Goal: Information Seeking & Learning: Learn about a topic

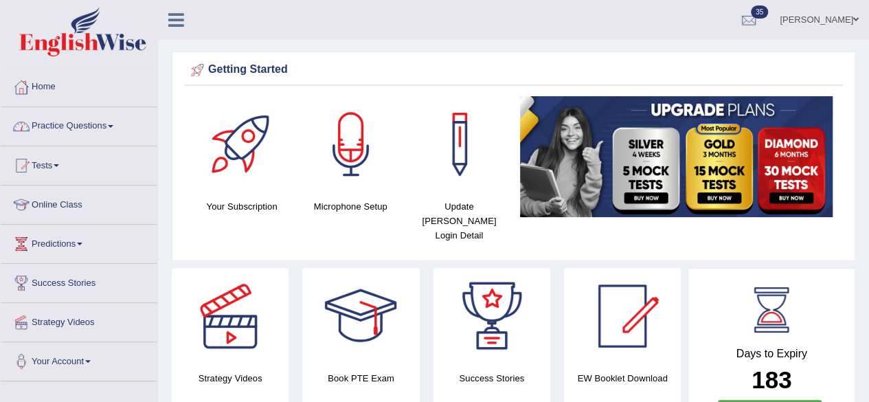
click at [50, 137] on link "Practice Questions" at bounding box center [79, 124] width 157 height 34
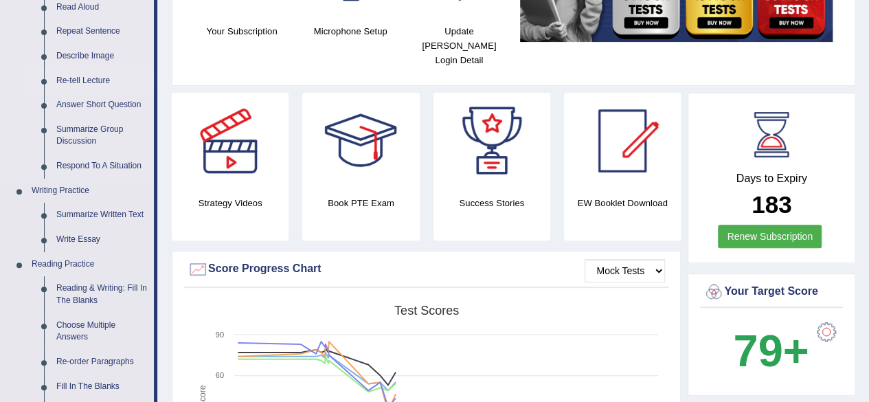
scroll to position [176, 0]
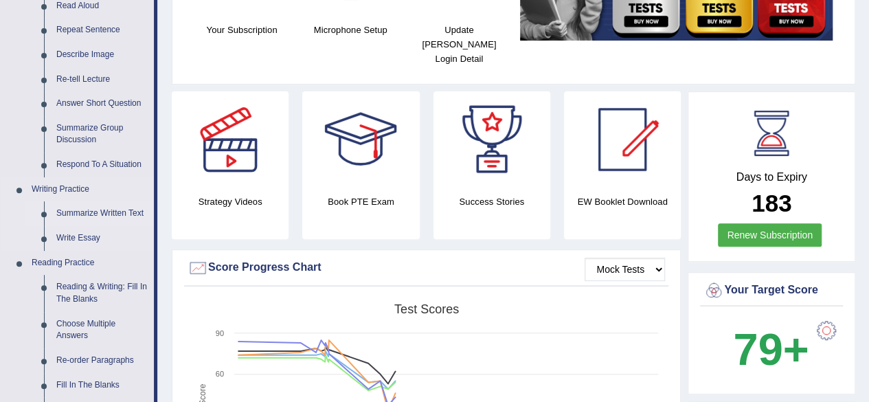
click at [92, 211] on link "Summarize Written Text" at bounding box center [102, 213] width 104 height 25
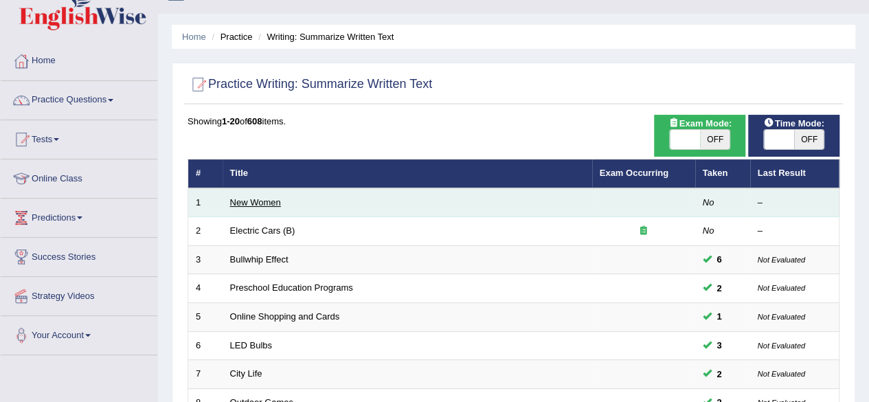
click at [262, 205] on link "New Women" at bounding box center [255, 202] width 51 height 10
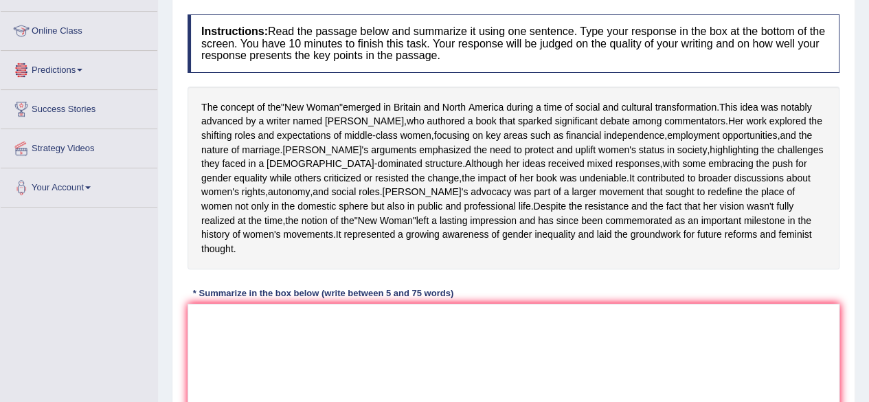
scroll to position [218, 0]
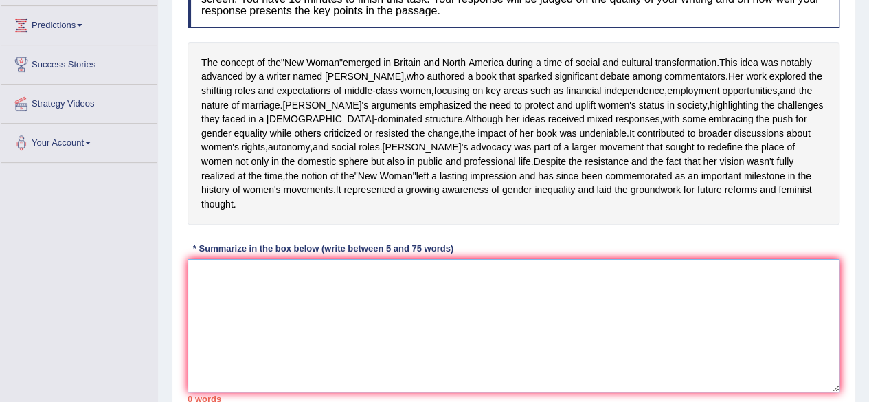
click at [254, 290] on textarea at bounding box center [513, 325] width 652 height 133
type textarea "t"
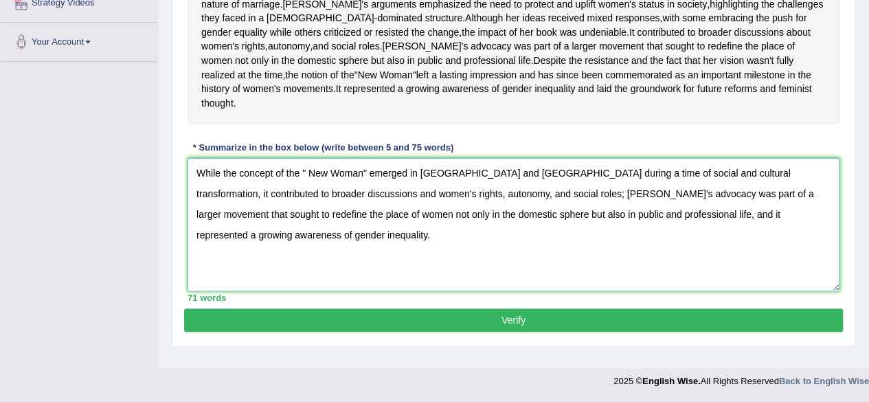
scroll to position [324, 0]
type textarea "While the concept of the " New Woman" emerged in Britain and North America duri…"
click at [450, 332] on button "Verify" at bounding box center [513, 319] width 658 height 23
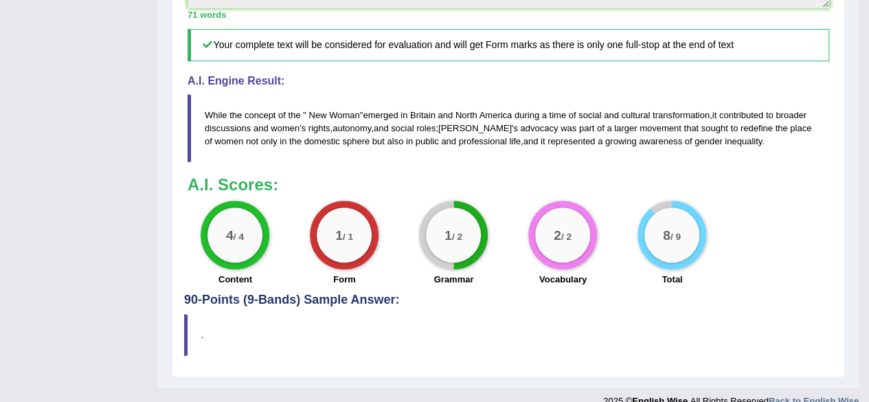
scroll to position [0, 0]
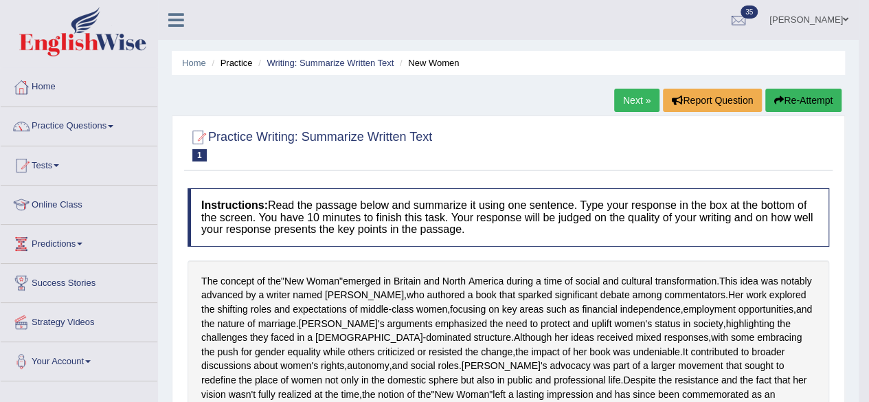
click at [640, 100] on link "Next »" at bounding box center [636, 100] width 45 height 23
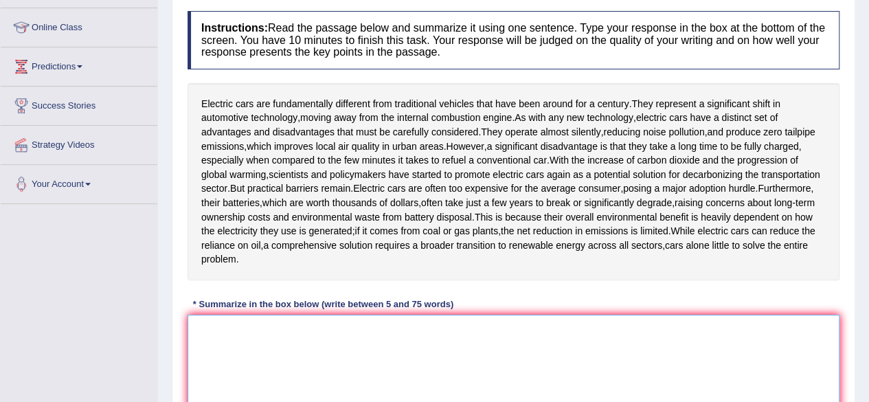
click at [354, 352] on textarea at bounding box center [513, 380] width 652 height 133
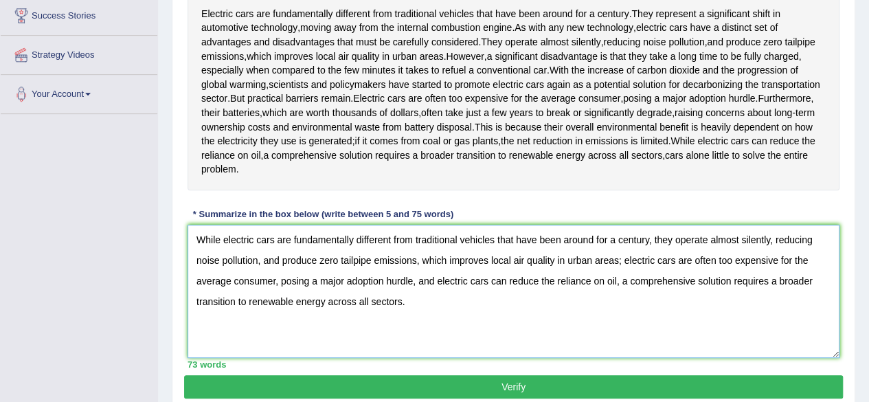
scroll to position [269, 0]
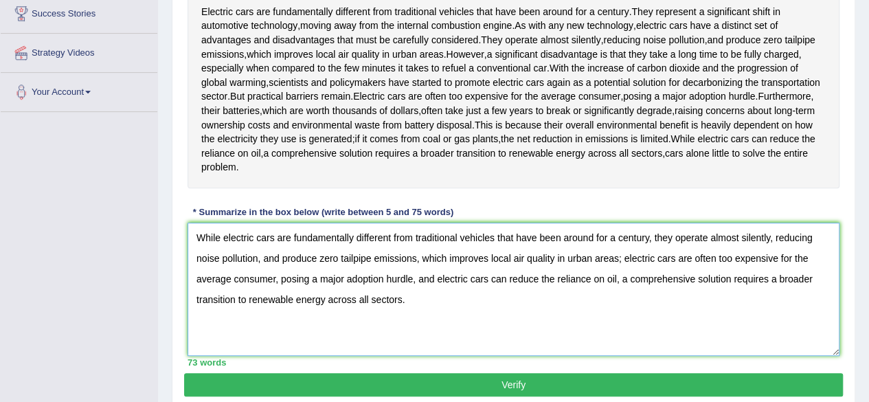
type textarea "While electric cars are fundamentally different from traditional vehicles that …"
click at [432, 385] on button "Verify" at bounding box center [513, 384] width 658 height 23
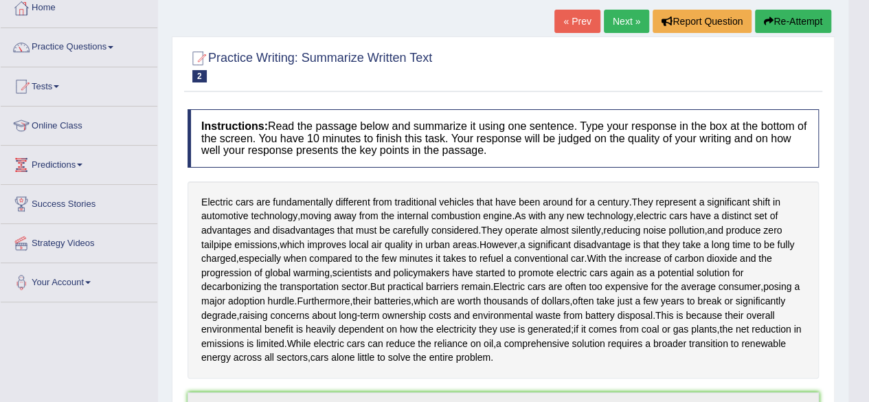
scroll to position [78, 0]
click at [618, 25] on link "Next »" at bounding box center [626, 21] width 45 height 23
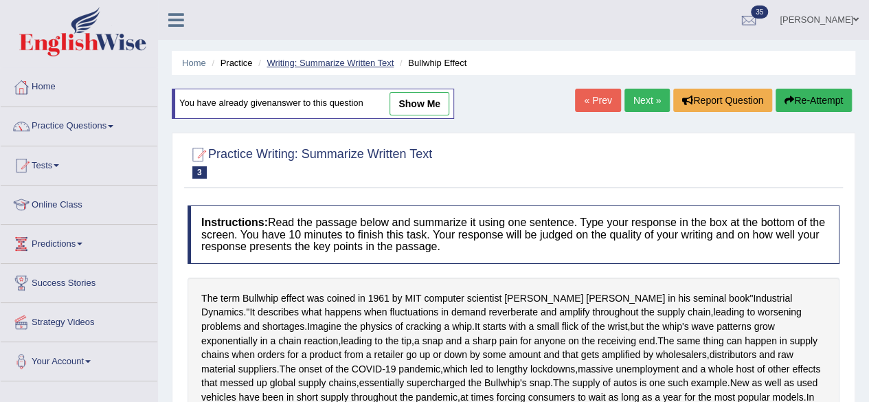
click at [372, 62] on link "Writing: Summarize Written Text" at bounding box center [329, 63] width 127 height 10
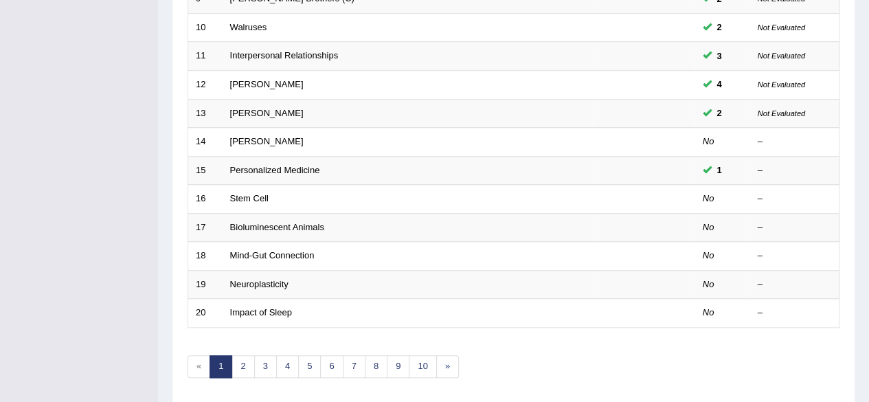
scroll to position [474, 0]
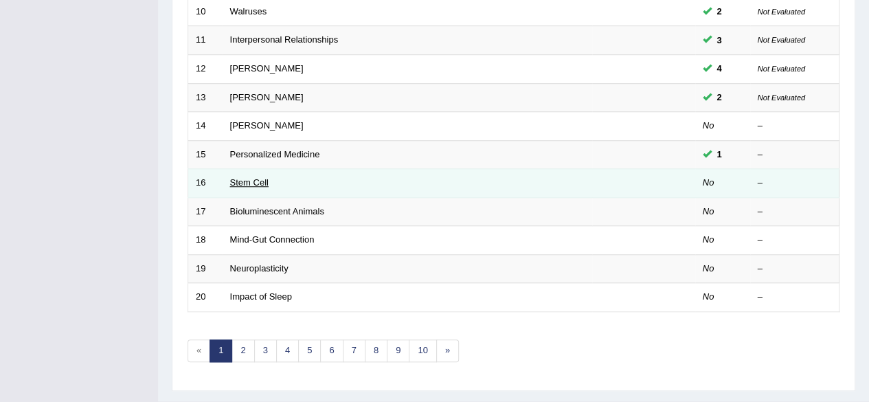
click at [247, 179] on link "Stem Cell" at bounding box center [249, 182] width 38 height 10
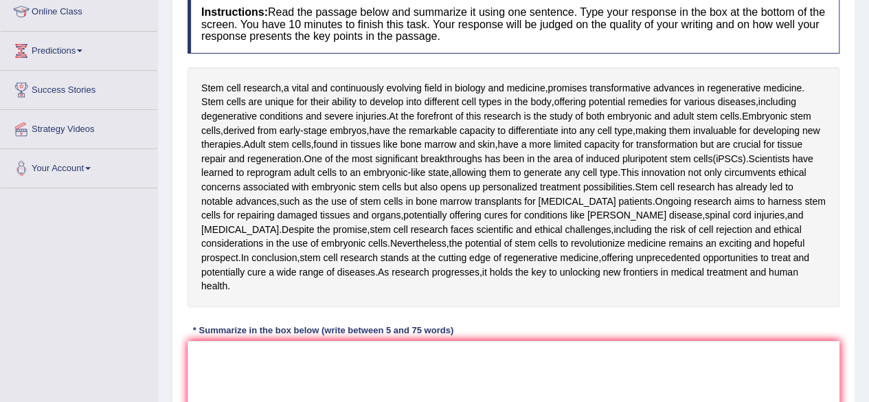
scroll to position [194, 0]
click at [319, 340] on textarea at bounding box center [513, 406] width 652 height 133
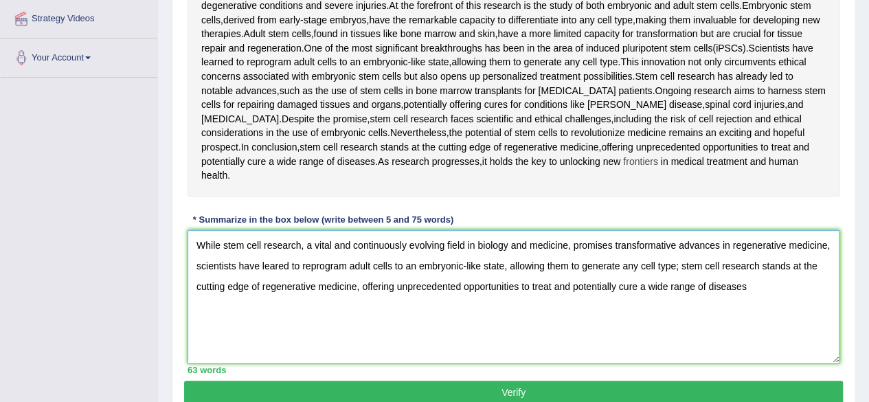
scroll to position [334, 0]
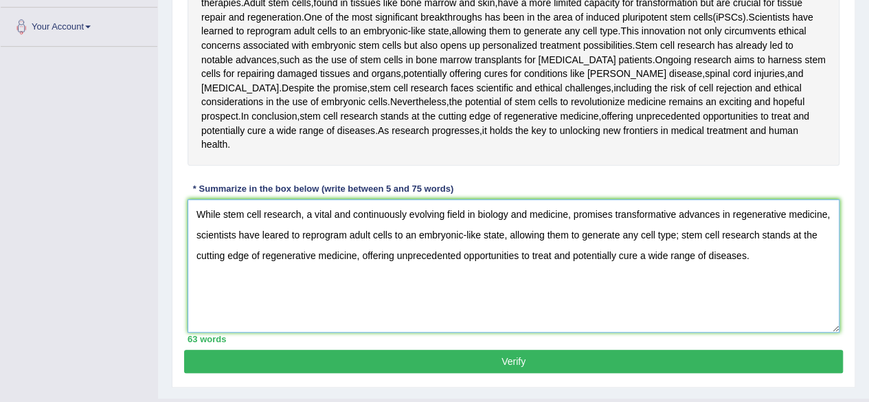
type textarea "While stem cell research, a vital and continuously evolving field in biology an…"
click at [519, 350] on button "Verify" at bounding box center [513, 360] width 658 height 23
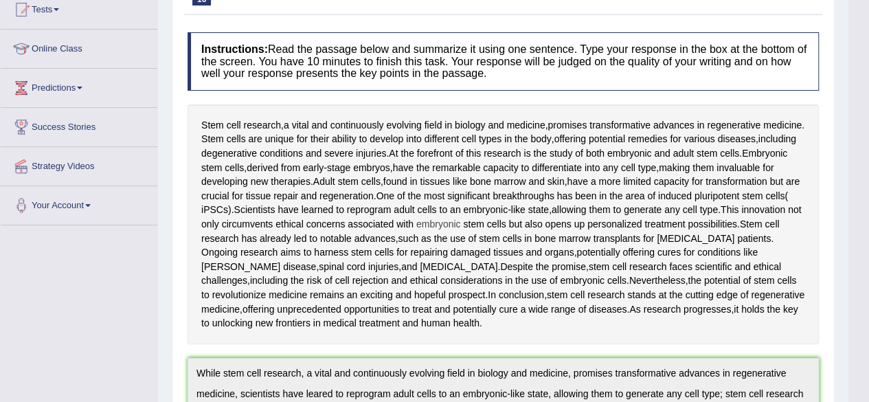
scroll to position [0, 0]
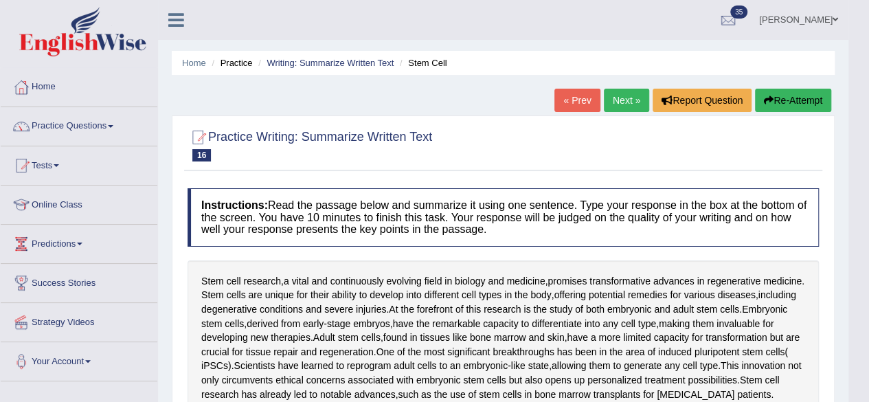
click at [626, 98] on link "Next »" at bounding box center [626, 100] width 45 height 23
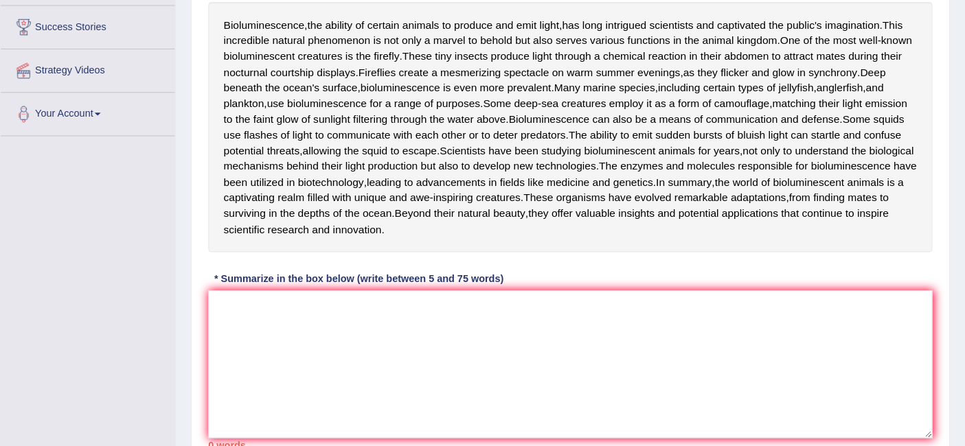
scroll to position [258, 0]
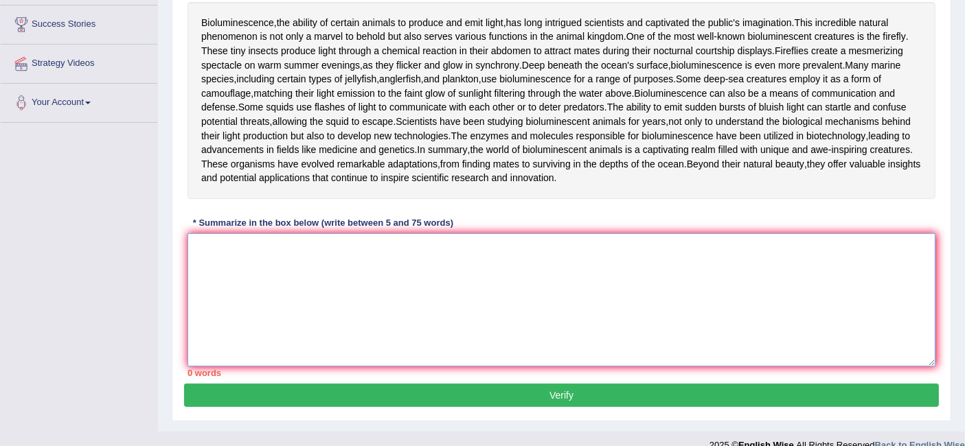
click at [308, 367] on textarea at bounding box center [561, 299] width 748 height 133
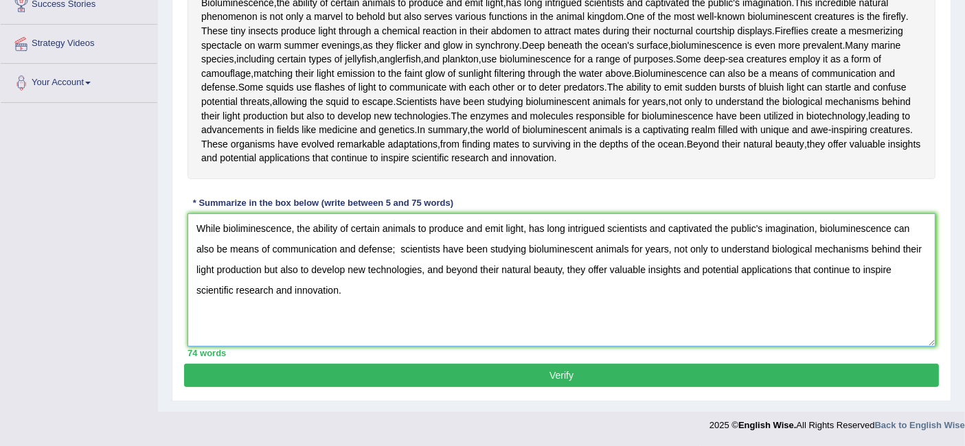
scroll to position [388, 0]
type textarea "While bioliminescence, the ability of certain animals to produce and emit light…"
click at [308, 376] on button "Verify" at bounding box center [561, 375] width 755 height 23
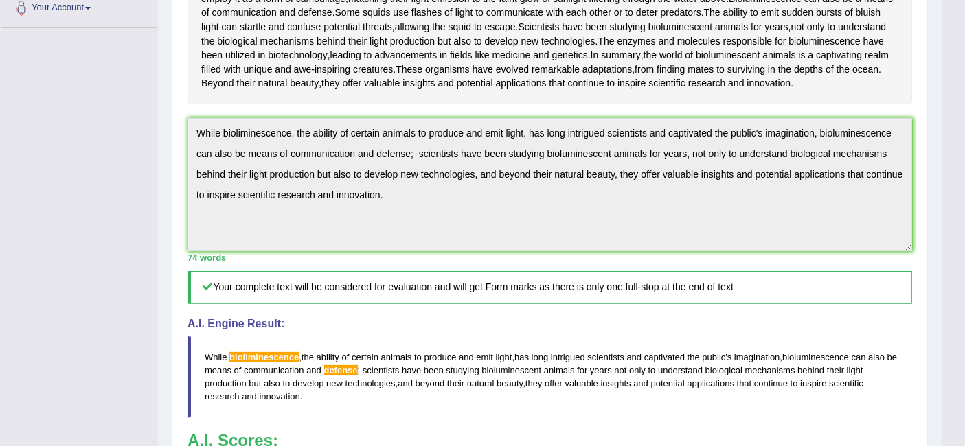
scroll to position [357, 0]
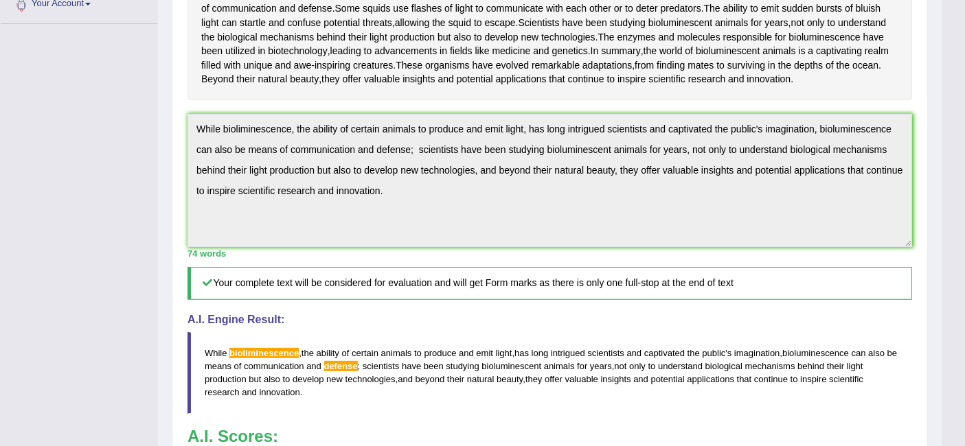
click at [106, 211] on div "Toggle navigation Home Practice Questions Speaking Practice Read Aloud Repeat S…" at bounding box center [470, 155] width 941 height 1024
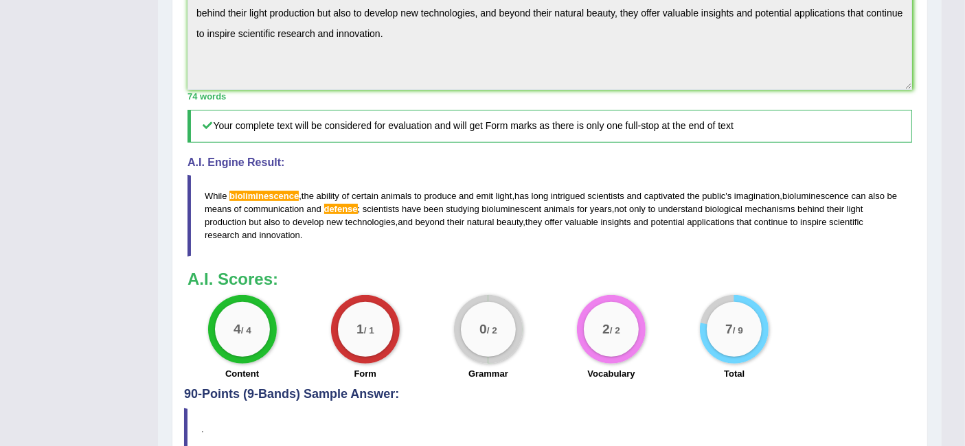
scroll to position [516, 0]
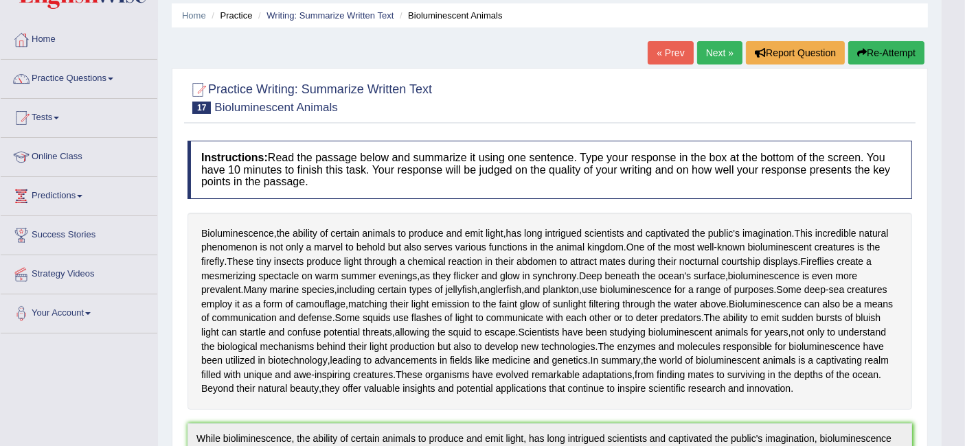
scroll to position [47, 0]
click at [868, 53] on button "Re-Attempt" at bounding box center [886, 53] width 76 height 23
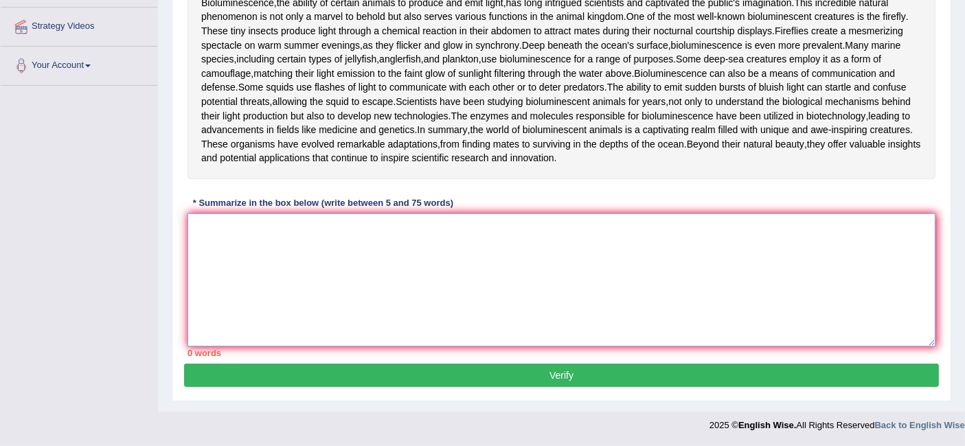
click at [409, 242] on textarea at bounding box center [561, 280] width 748 height 133
paste textarea "While bioliminescence, the ability of certain animals to produce and emit light…"
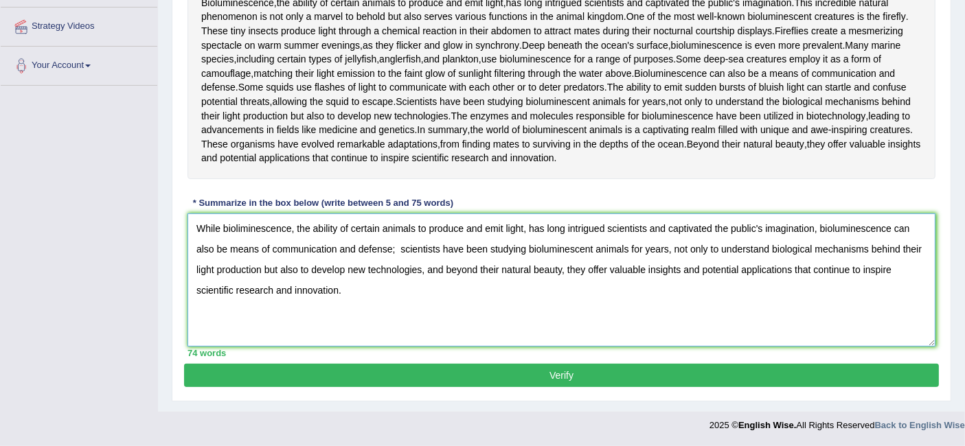
click at [241, 228] on textarea "While bioliminescence, the ability of certain animals to produce and emit light…" at bounding box center [561, 280] width 748 height 133
click at [389, 280] on textarea "While bioluminescence, the ability of certain animals to produce and emit light…" at bounding box center [561, 280] width 748 height 133
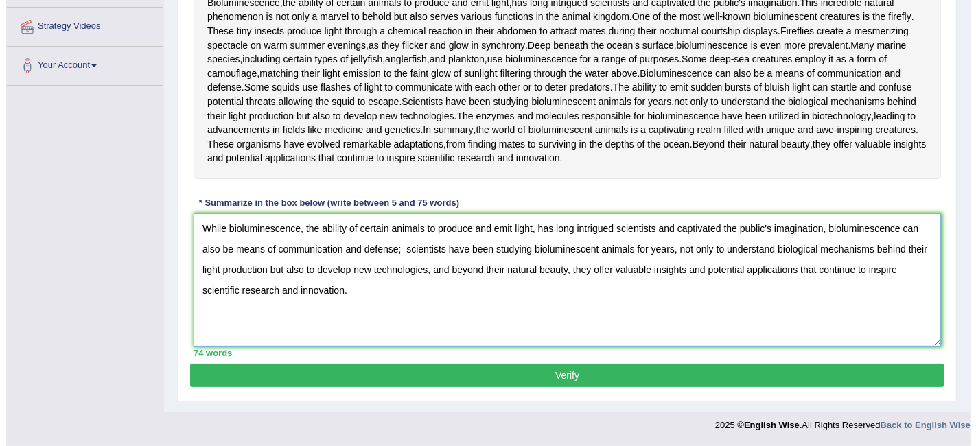
scroll to position [349, 0]
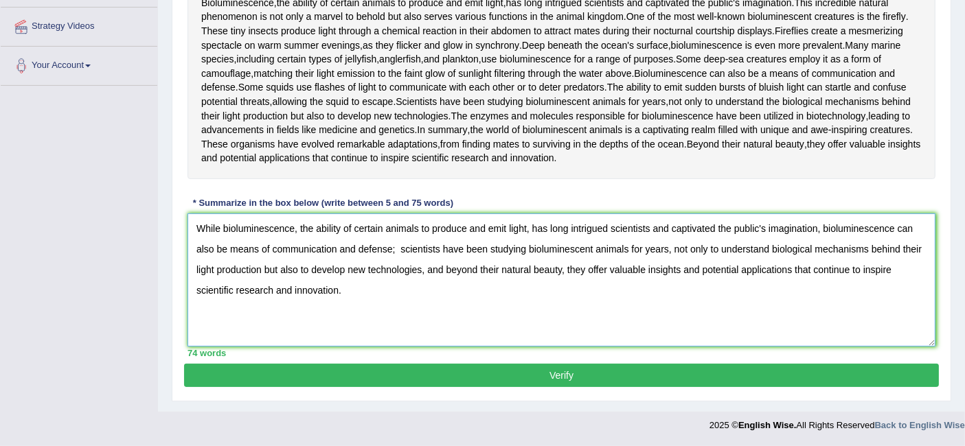
click at [355, 307] on textarea "While bioluminescence, the ability of certain animals to produce and emit light…" at bounding box center [561, 280] width 748 height 133
type textarea "While bioluminescence, the ability of certain animals to produce and emit light…"
click at [411, 387] on button "Verify" at bounding box center [561, 375] width 755 height 23
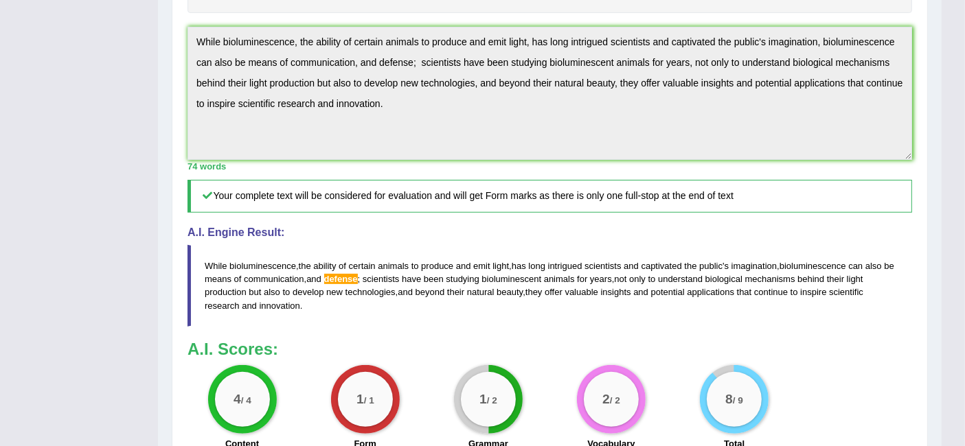
scroll to position [457, 0]
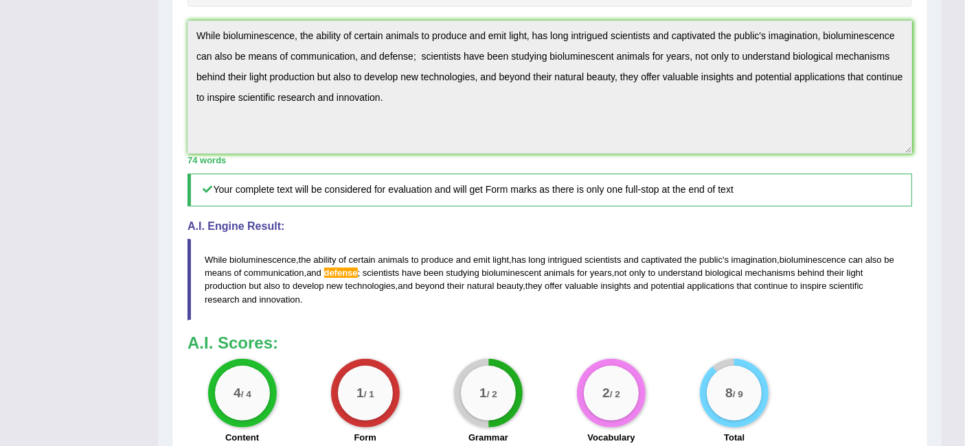
click at [115, 106] on div "Toggle navigation Home Practice Questions Speaking Practice Read Aloud Repeat S…" at bounding box center [470, 58] width 941 height 1031
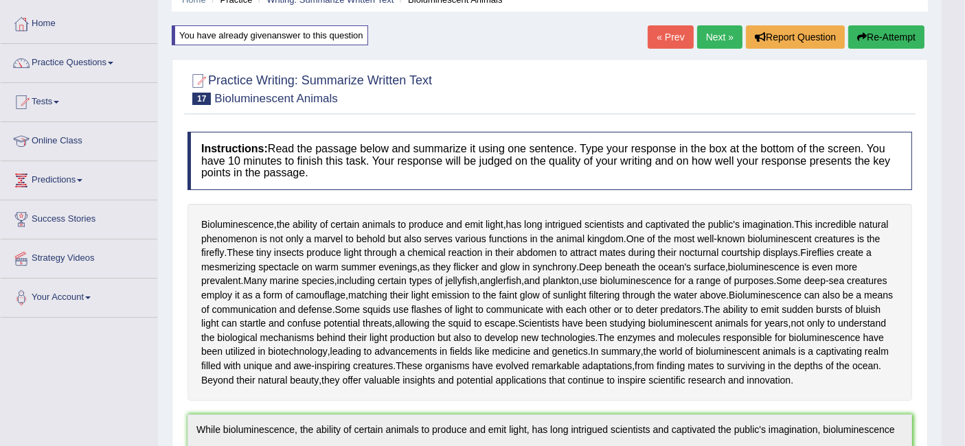
scroll to position [60, 0]
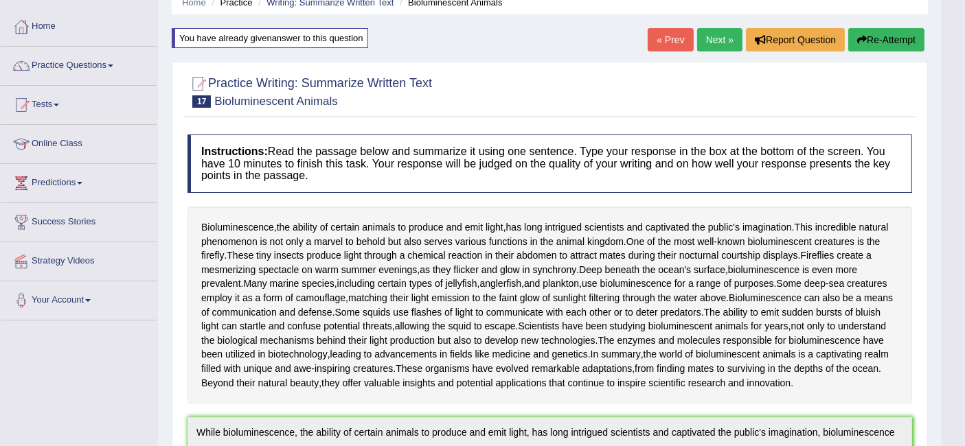
click at [876, 28] on button "Re-Attempt" at bounding box center [886, 39] width 76 height 23
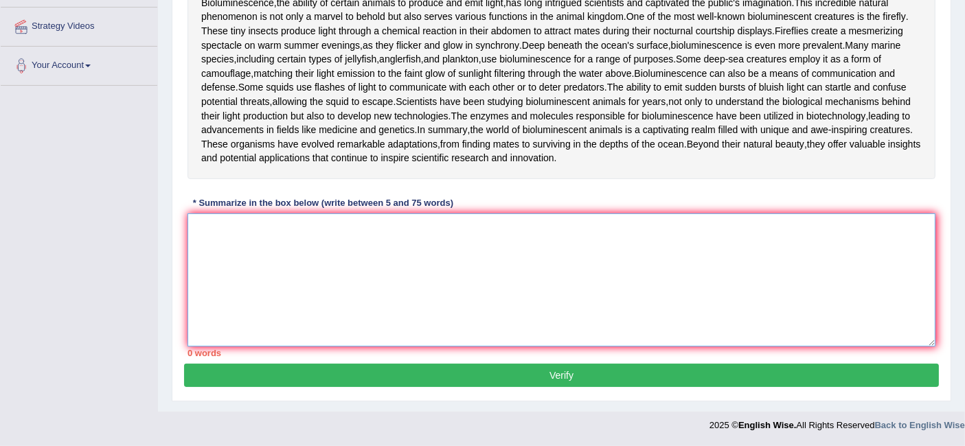
paste textarea "While bioluminescence, the ability of certain animals to produce and emit light…"
click at [347, 288] on textarea at bounding box center [561, 280] width 748 height 133
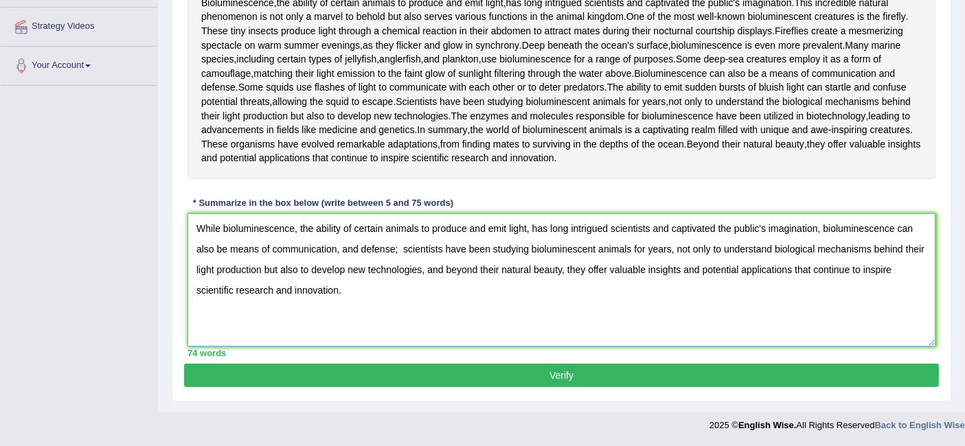
click at [339, 287] on textarea "While bioluminescence, the ability of certain animals to produce and emit light…" at bounding box center [561, 280] width 748 height 133
type textarea "While bioluminescence, the ability of certain animals to produce and emit light…"
click at [371, 387] on button "Verify" at bounding box center [561, 375] width 755 height 23
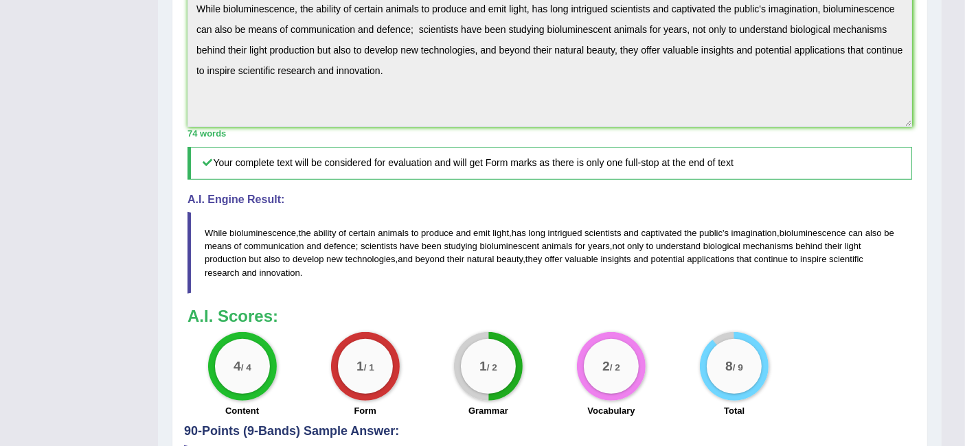
scroll to position [486, 0]
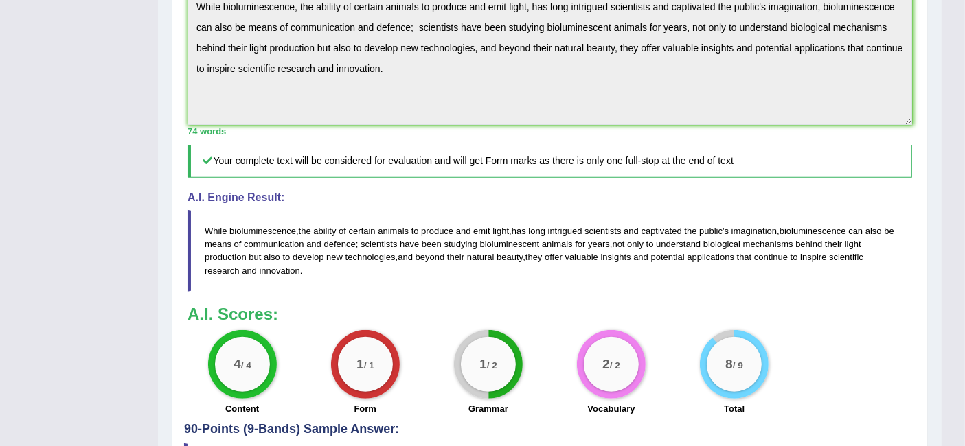
click at [172, 118] on div "Practice Writing: Summarize Written Text 17 Bioluminescent Animals Instructions…" at bounding box center [550, 71] width 756 height 871
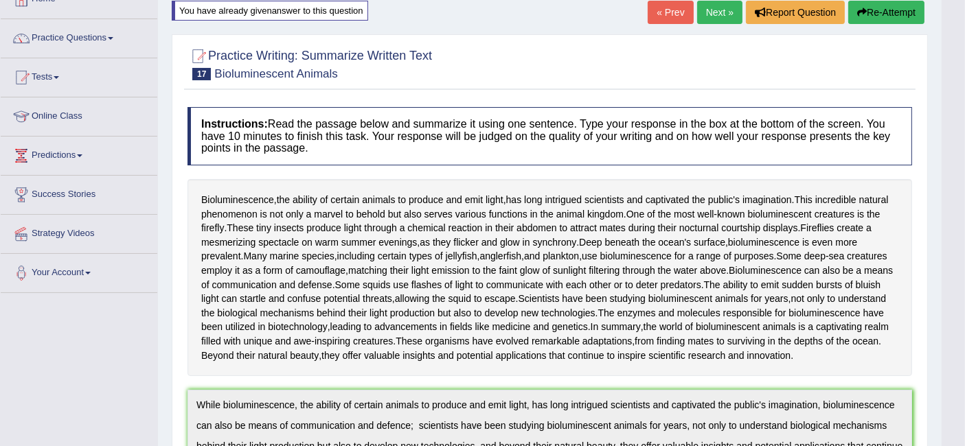
scroll to position [0, 0]
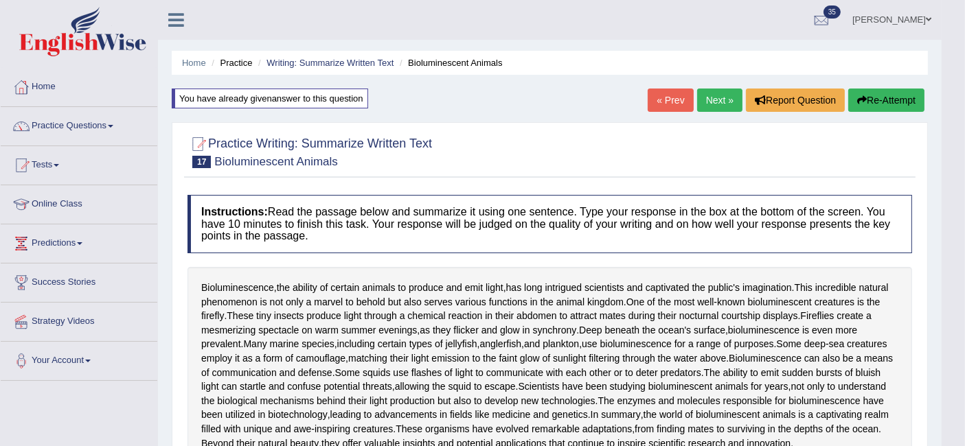
click at [858, 100] on icon "button" at bounding box center [862, 100] width 10 height 10
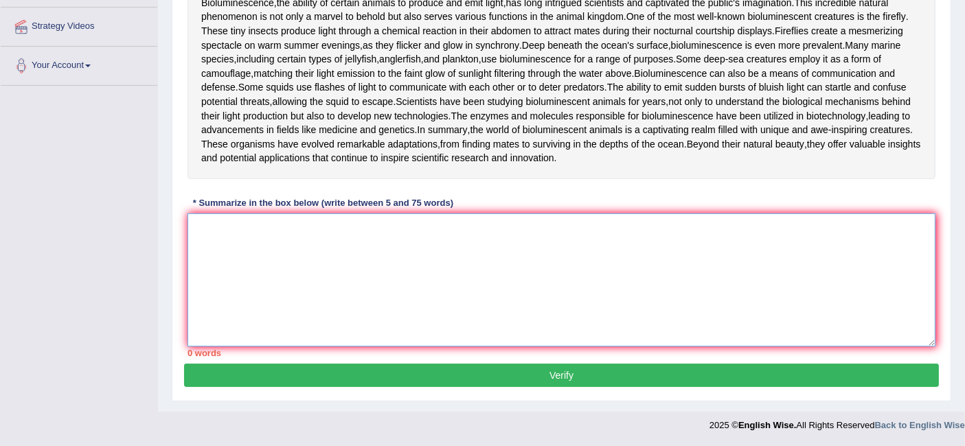
click at [342, 334] on textarea at bounding box center [561, 280] width 748 height 133
paste textarea "While bioluminescence, the ability of certain animals to produce and emit light…"
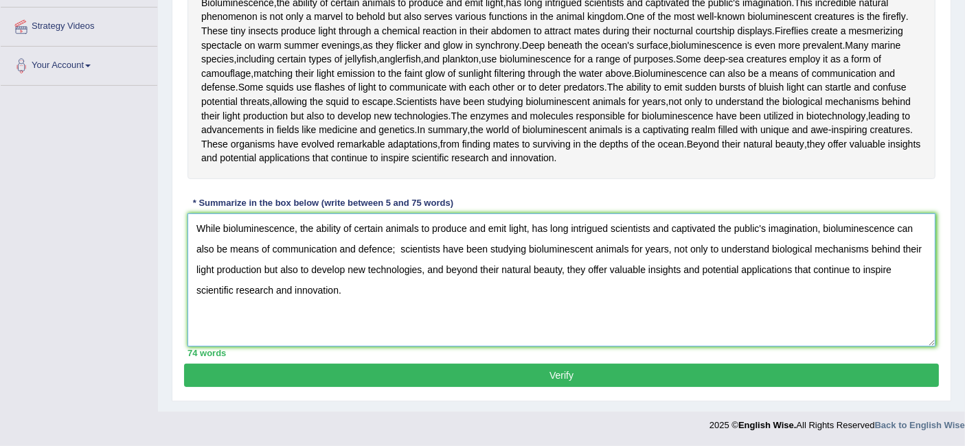
click at [357, 278] on textarea "While bioluminescence, the ability of certain animals to produce and emit light…" at bounding box center [561, 280] width 748 height 133
type textarea "While bioluminescence, the ability of certain animals to produce and emit light…"
click at [349, 387] on button "Verify" at bounding box center [561, 375] width 755 height 23
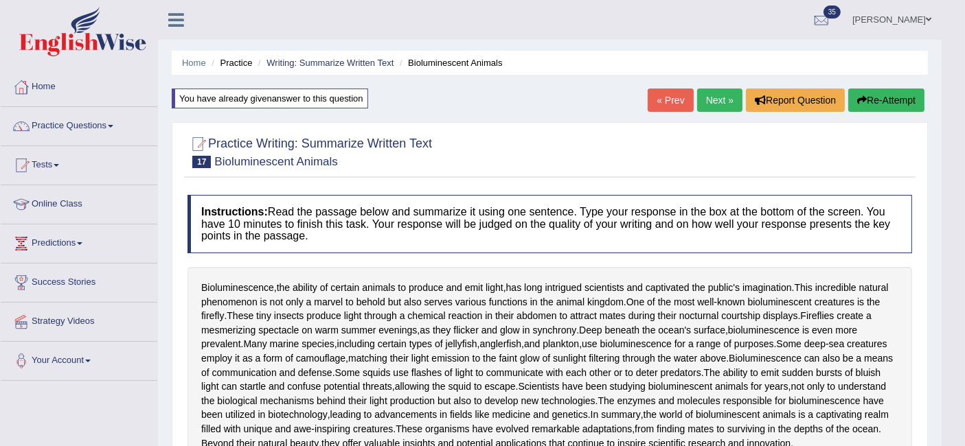
click at [716, 94] on link "Next »" at bounding box center [719, 100] width 45 height 23
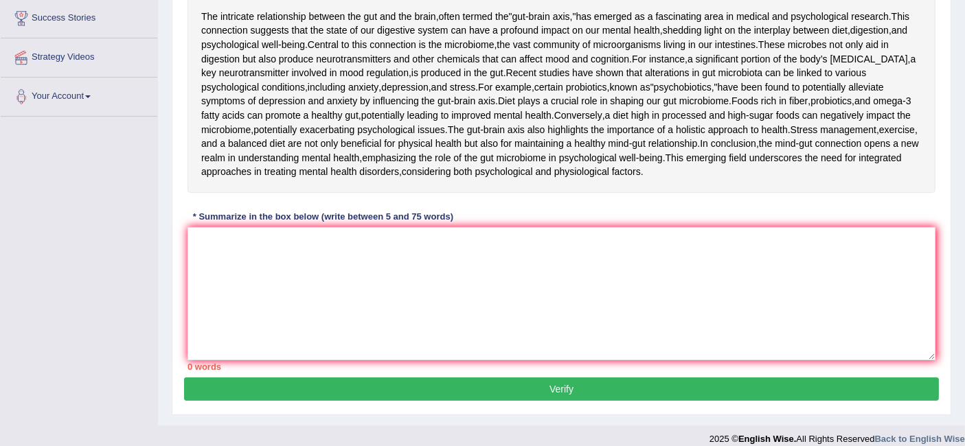
scroll to position [261, 0]
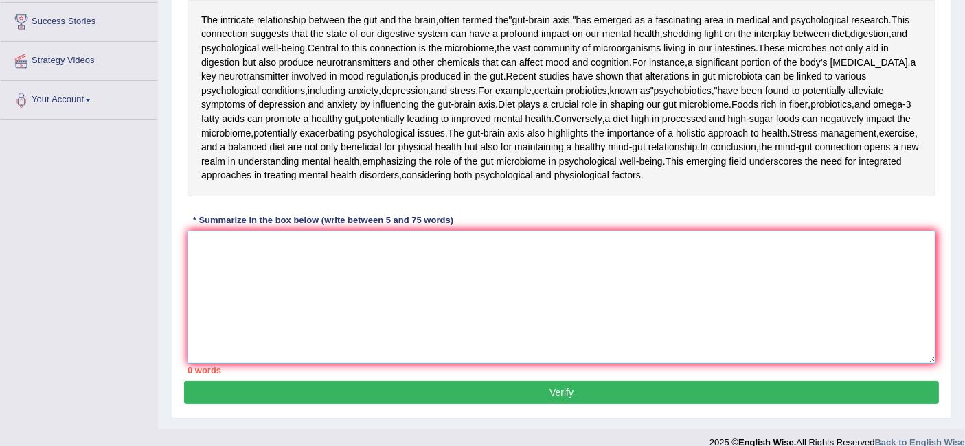
click at [337, 360] on textarea at bounding box center [561, 297] width 748 height 133
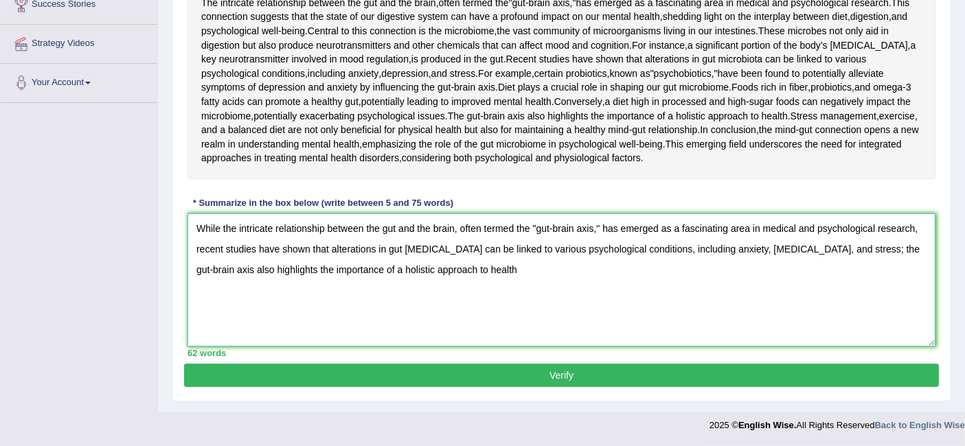
scroll to position [326, 0]
type textarea "While the intricate relationship between the gut and the brain, often termed th…"
click at [597, 387] on button "Verify" at bounding box center [561, 375] width 755 height 23
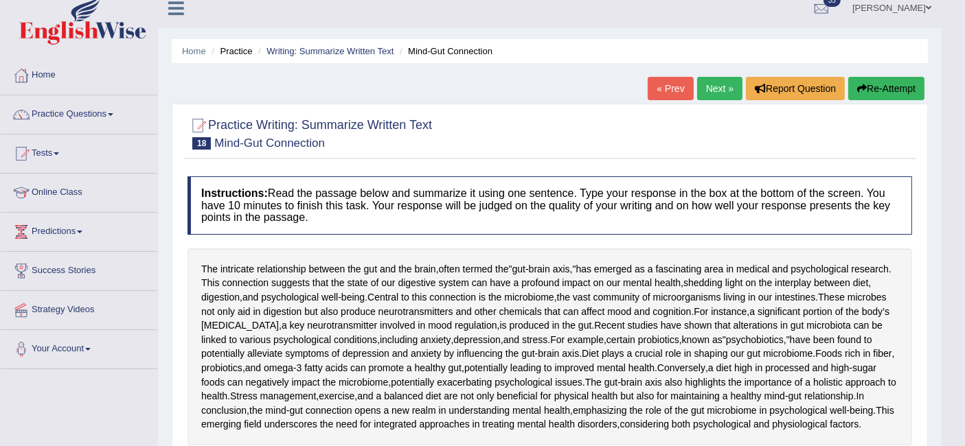
scroll to position [0, 0]
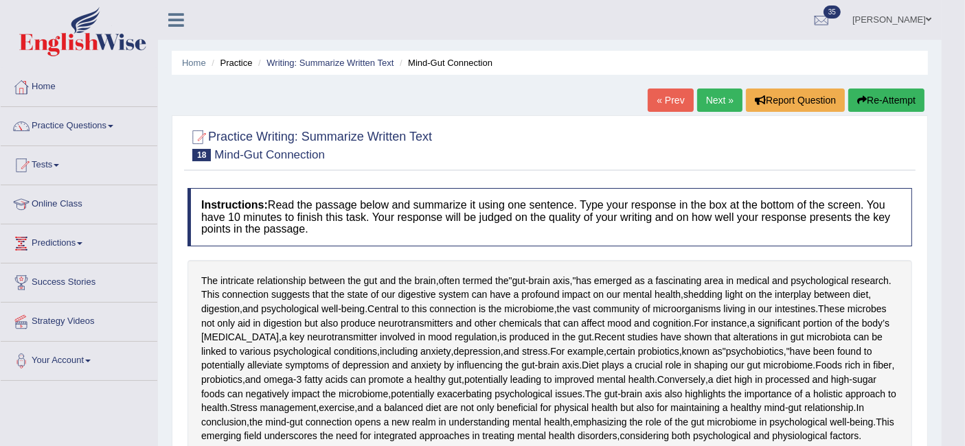
click at [730, 102] on link "Next »" at bounding box center [719, 100] width 45 height 23
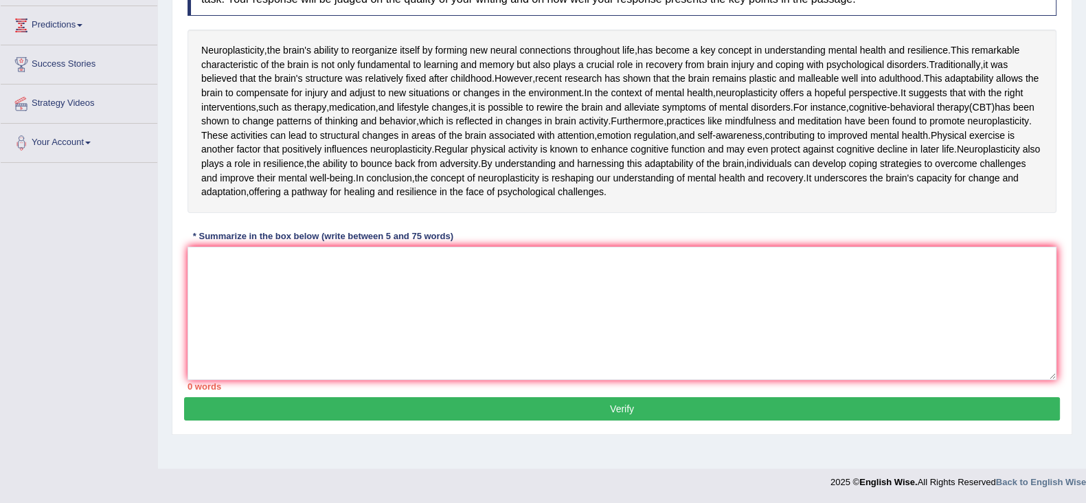
scroll to position [249, 0]
click at [356, 380] on textarea at bounding box center [621, 313] width 869 height 133
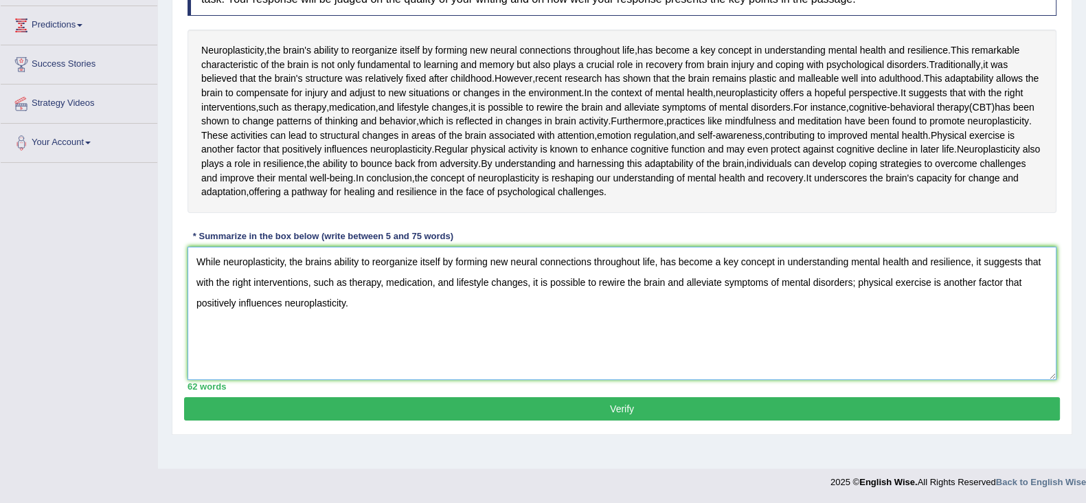
scroll to position [336, 0]
type textarea "While neuroplasticity, the brains ability to reorganize itself by forming new n…"
click at [340, 420] on button "Verify" at bounding box center [621, 408] width 875 height 23
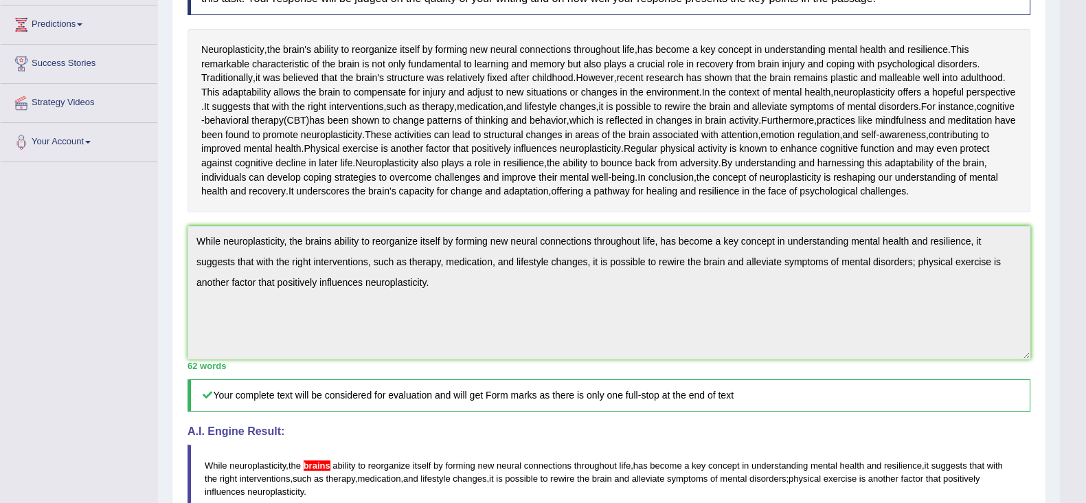
scroll to position [217, 0]
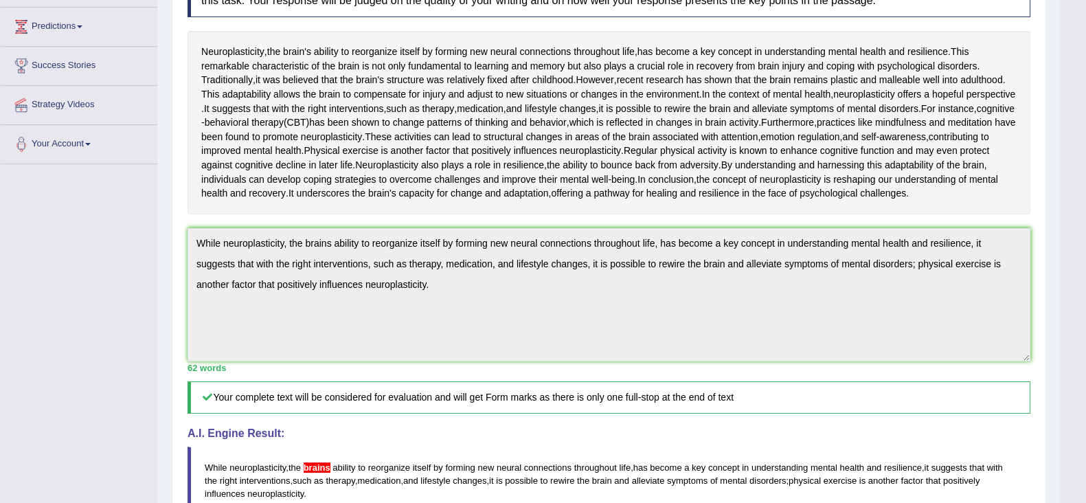
click at [78, 352] on div "Toggle navigation Home Practice Questions Speaking Practice Read Aloud Repeat S…" at bounding box center [529, 275] width 1059 height 985
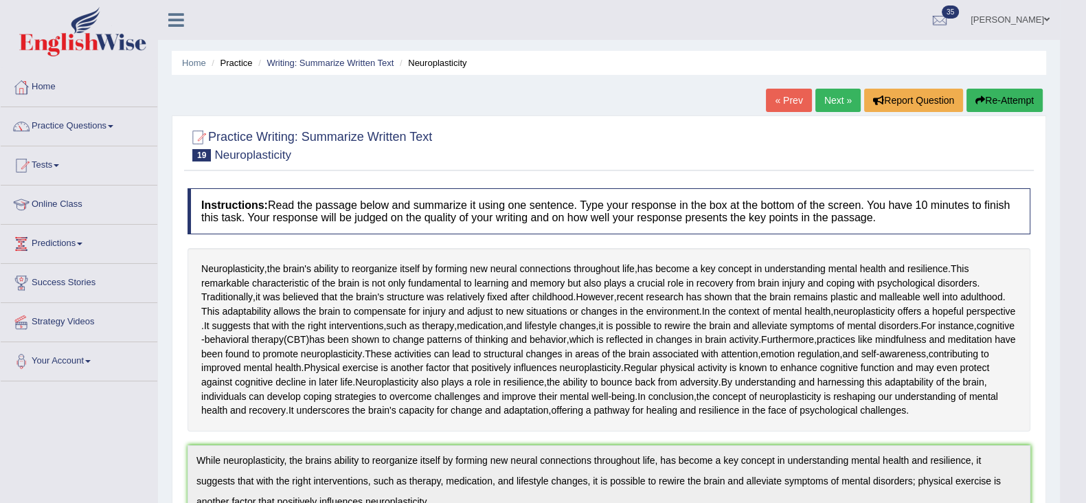
click at [964, 100] on button "Re-Attempt" at bounding box center [1004, 100] width 76 height 23
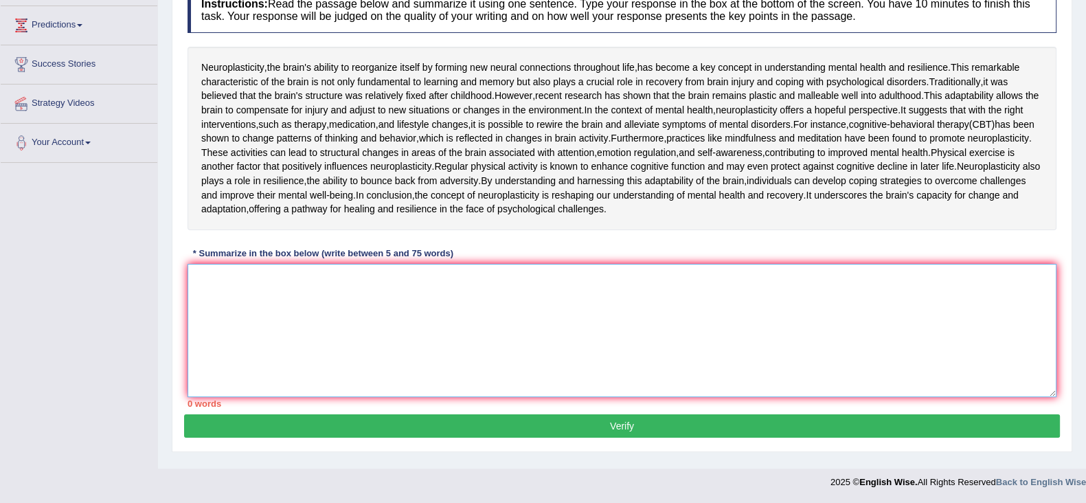
click at [391, 397] on textarea at bounding box center [621, 330] width 869 height 133
paste textarea "While neuroplasticity, the brains ability to reorganize itself by forming new n…"
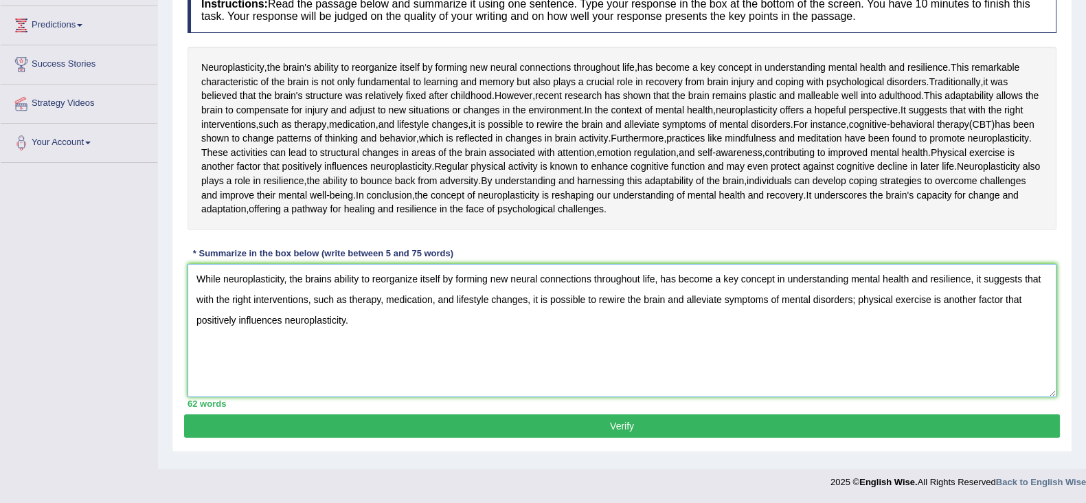
click at [326, 295] on textarea "While neuroplasticity, the brains ability to reorganize itself by forming new n…" at bounding box center [621, 330] width 869 height 133
type textarea "While neuroplasticity, the brain's ability to reorganize itself by forming new …"
click at [293, 437] on button "Verify" at bounding box center [621, 425] width 875 height 23
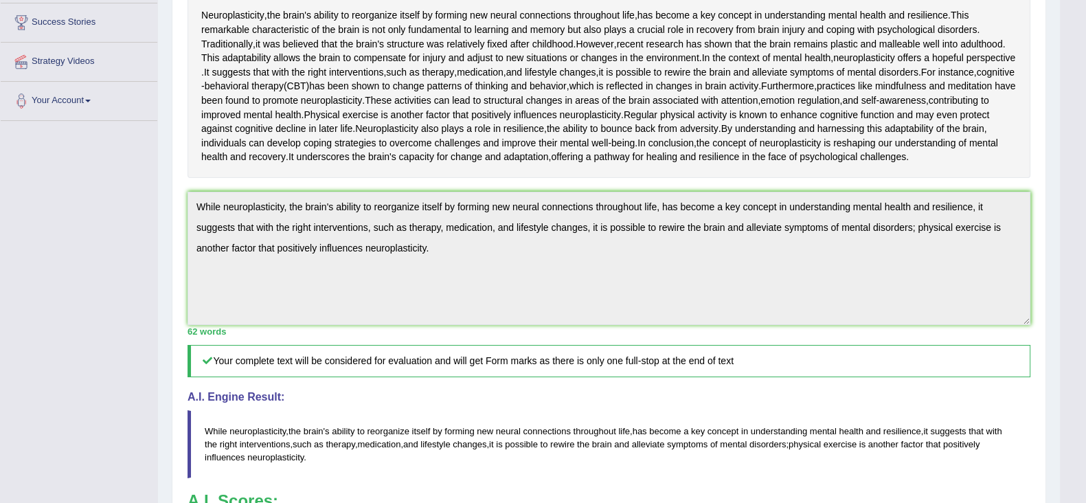
scroll to position [262, 0]
